Goal: Navigation & Orientation: Understand site structure

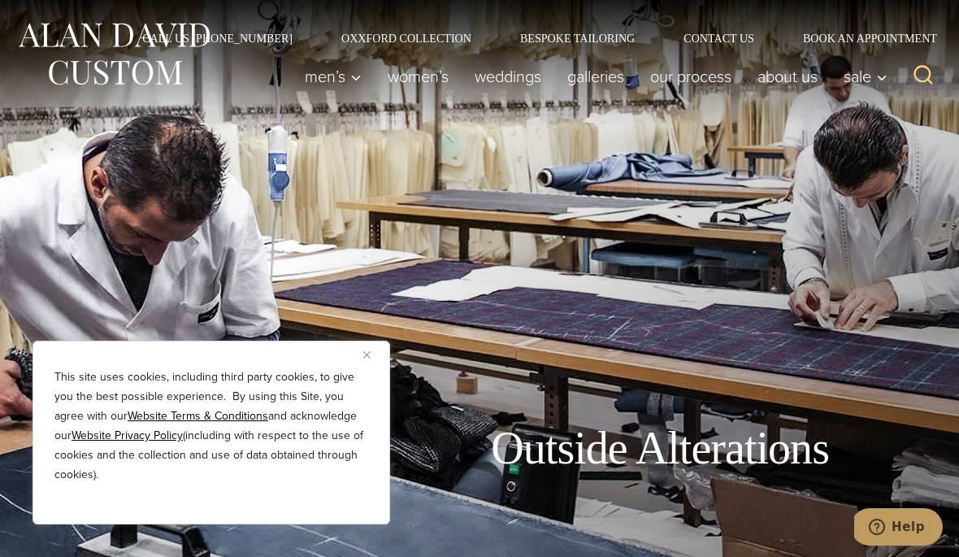
click at [496, 92] on link "weddings" at bounding box center [507, 76] width 93 height 32
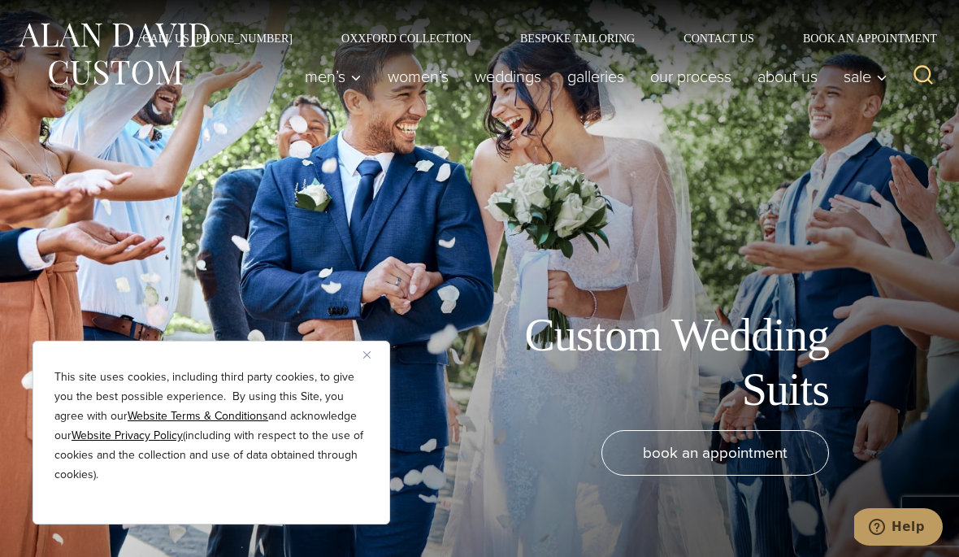
click at [713, 85] on link "Our Process" at bounding box center [690, 76] width 107 height 32
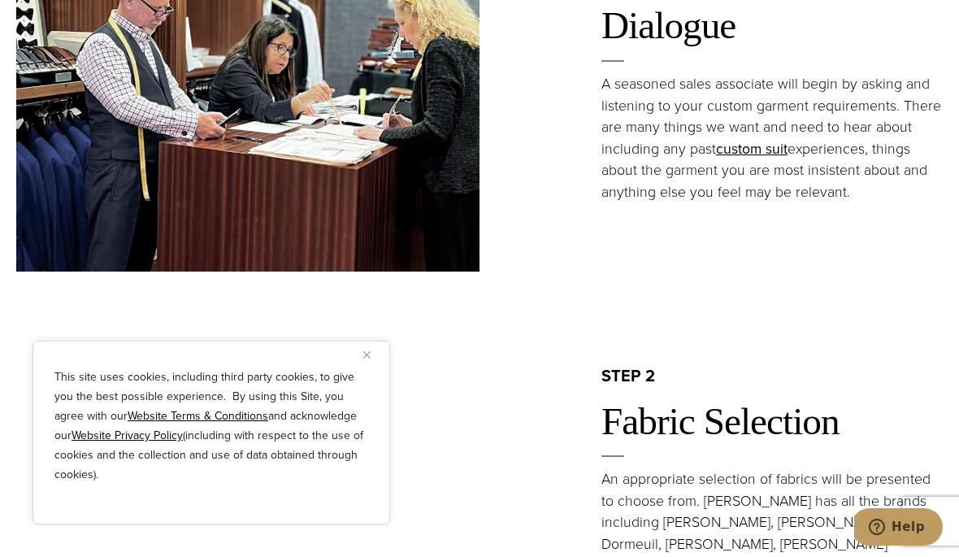
scroll to position [1090, 0]
